Goal: Information Seeking & Learning: Learn about a topic

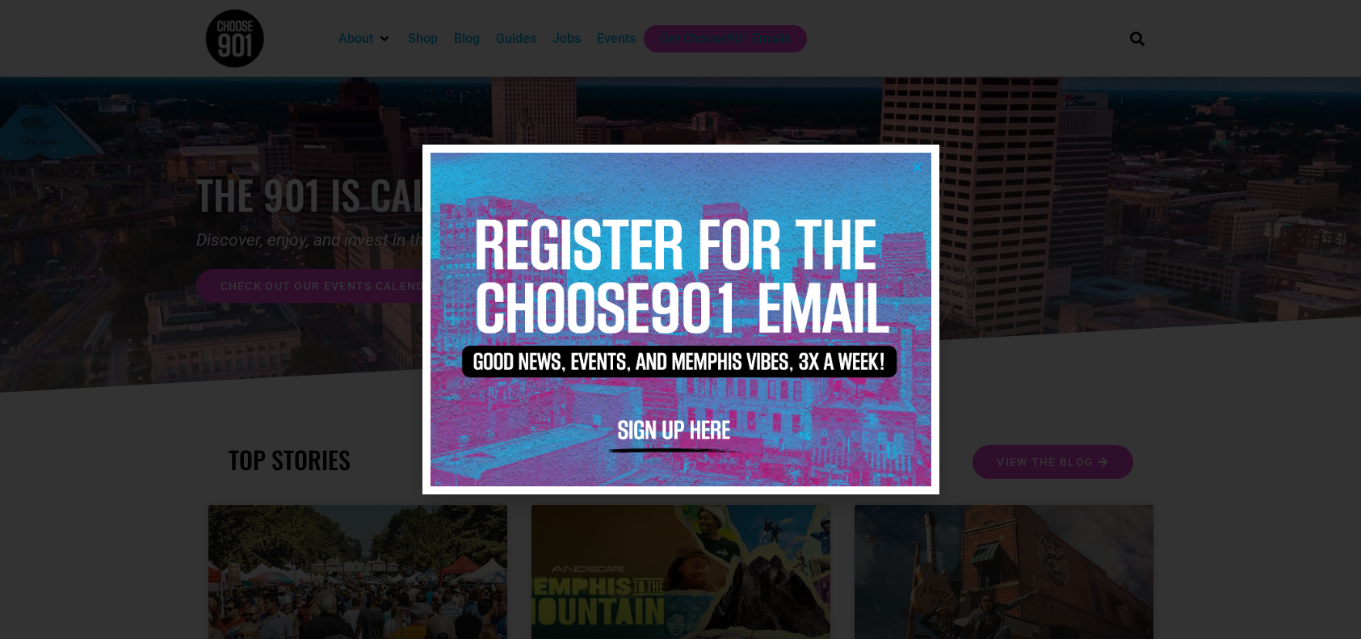
click at [921, 169] on icon "Close" at bounding box center [917, 167] width 12 height 12
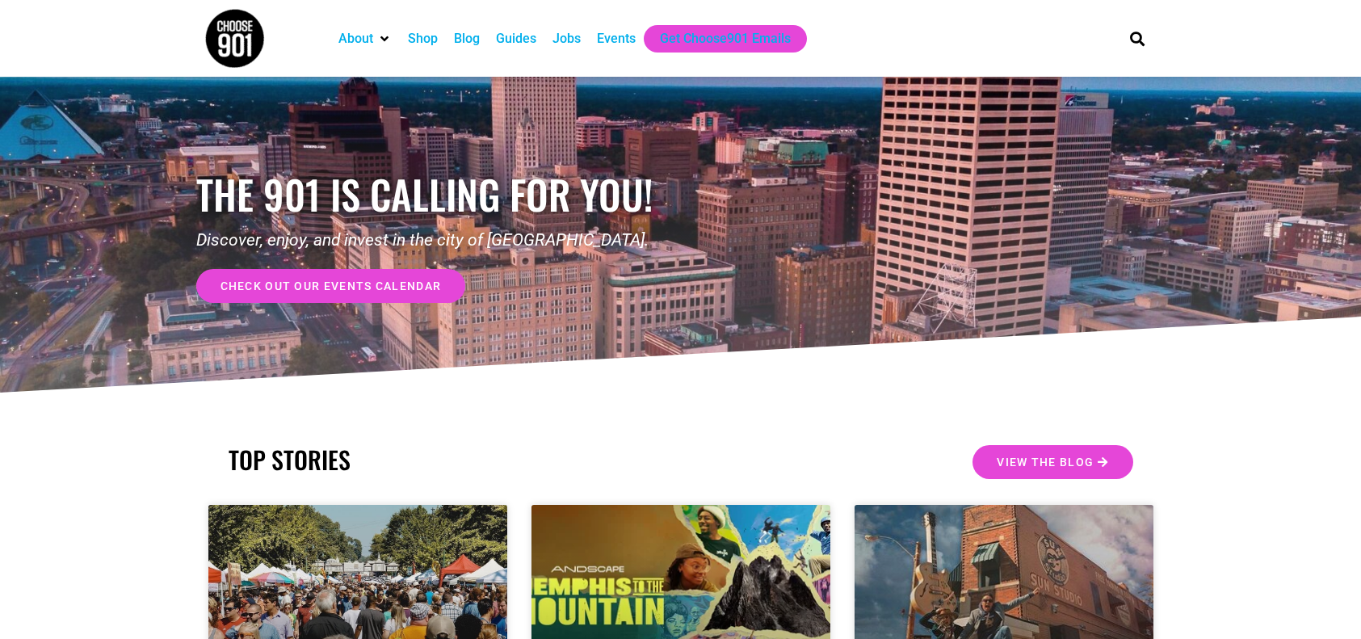
click at [560, 40] on div "Jobs" at bounding box center [566, 38] width 28 height 19
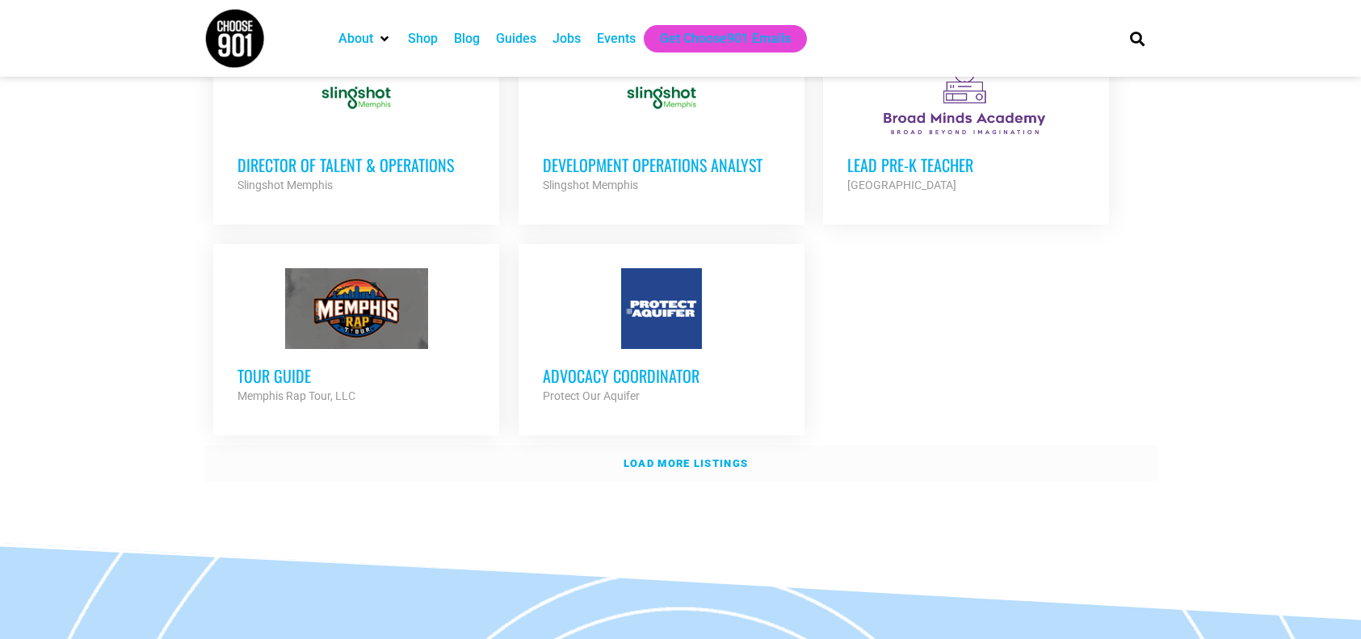
scroll to position [1967, 0]
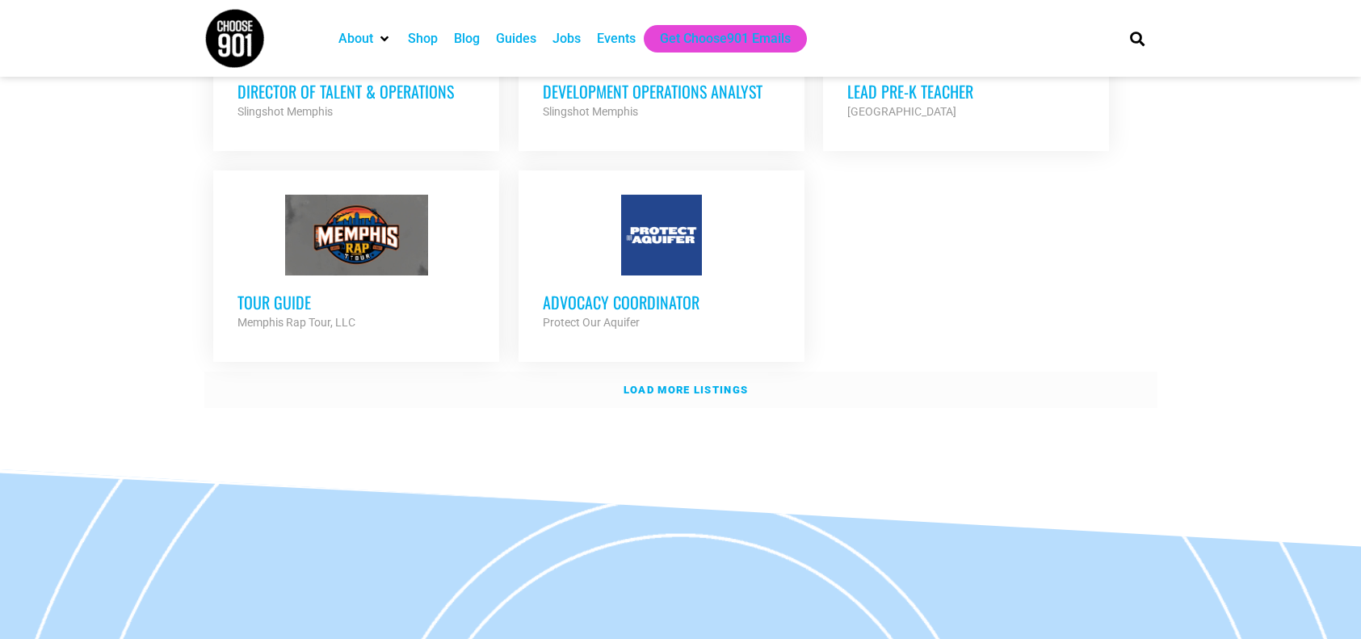
click at [686, 384] on strong "Load more listings" at bounding box center [685, 390] width 124 height 12
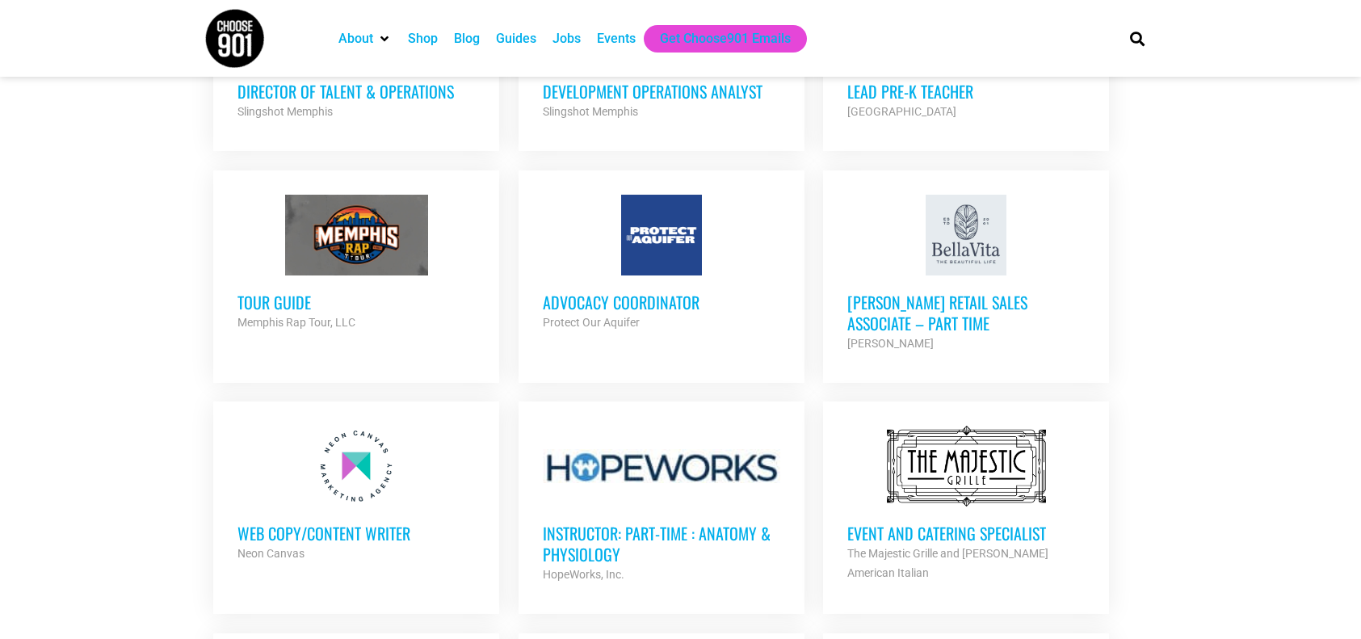
click at [643, 292] on h3 "Advocacy Coordinator" at bounding box center [661, 302] width 237 height 21
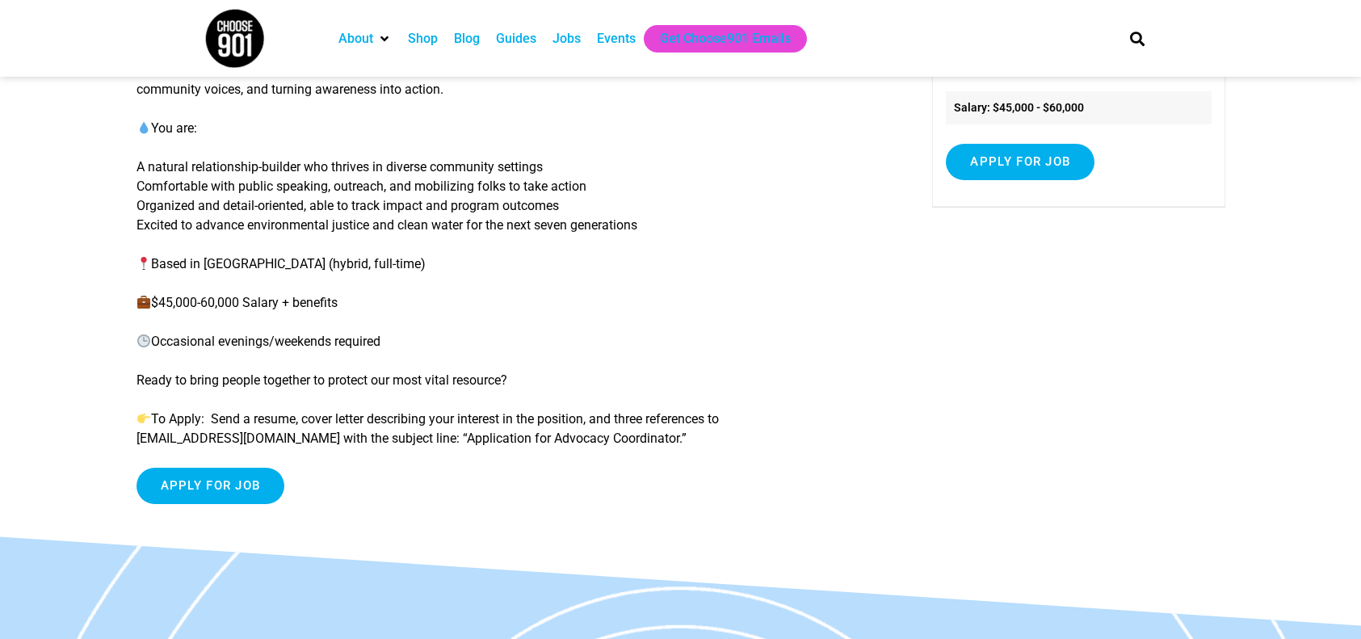
scroll to position [249, 0]
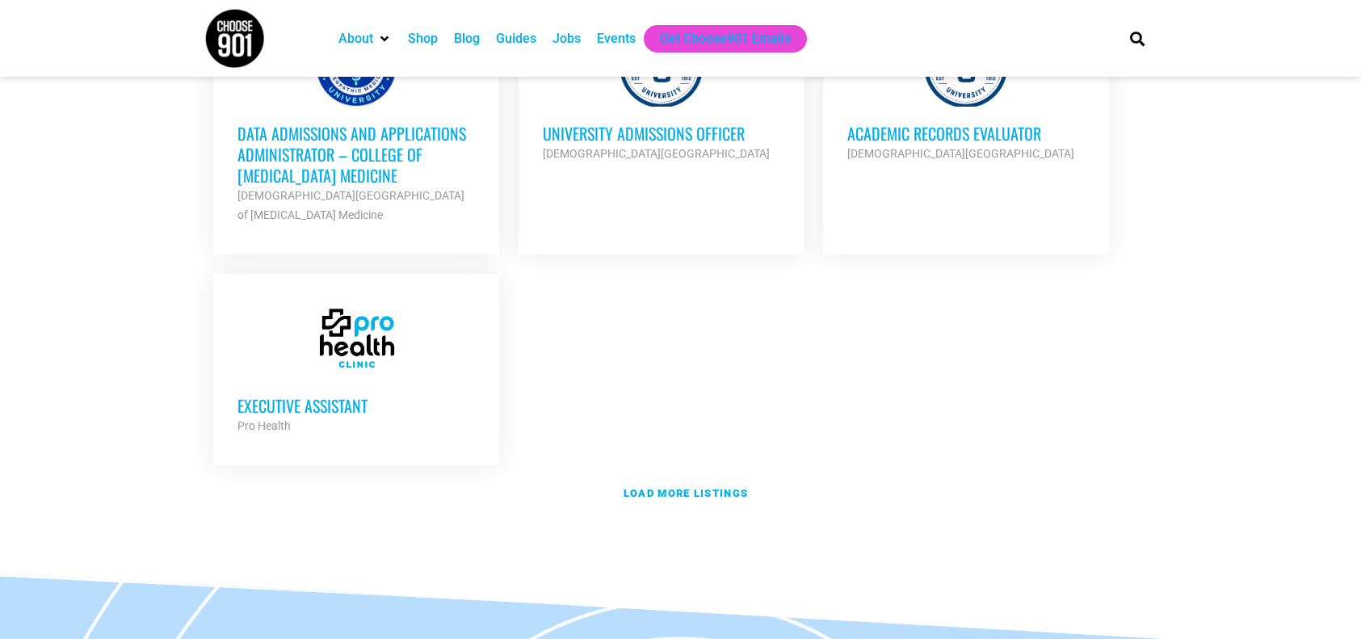
scroll to position [3525, 0]
click at [660, 486] on strong "Load more listings" at bounding box center [685, 492] width 124 height 12
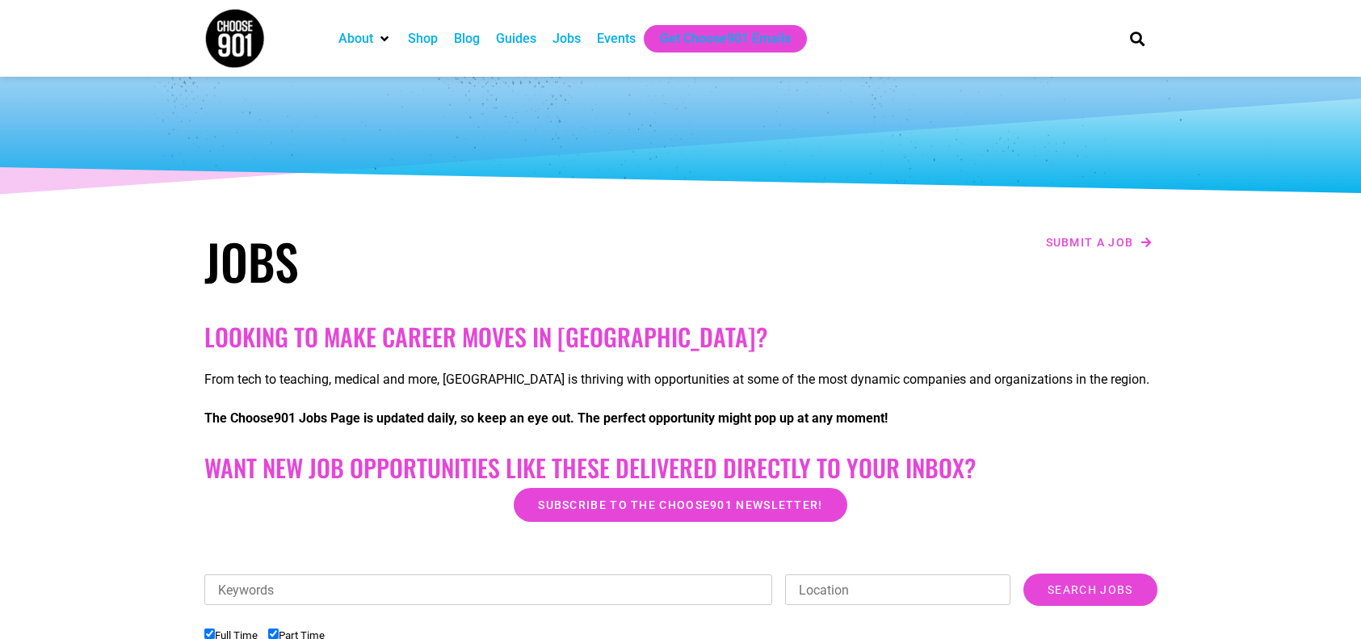
scroll to position [0, 0]
